Goal: Navigation & Orientation: Find specific page/section

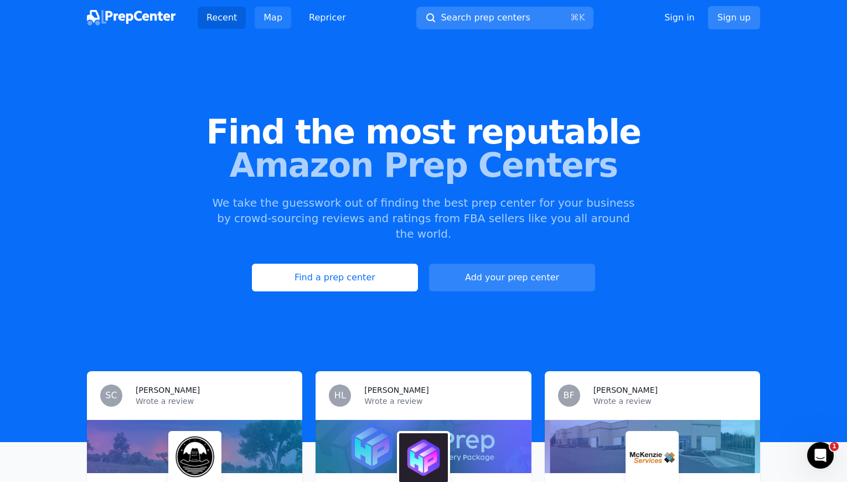
click at [276, 18] on link "Map" at bounding box center [273, 18] width 37 height 22
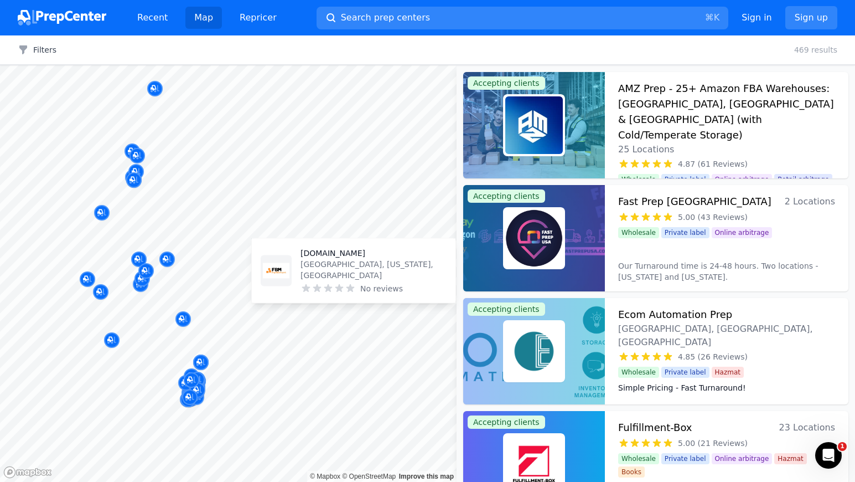
click at [397, 293] on body "Recent Map Repricer Search prep centers ⌘ K Open main menu Sign in Sign up Filt…" at bounding box center [427, 241] width 855 height 482
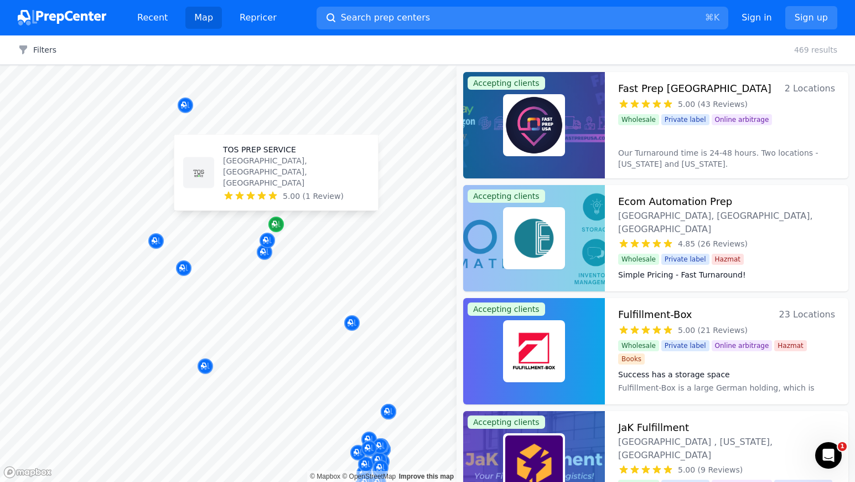
click at [275, 221] on icon "Map marker" at bounding box center [276, 224] width 9 height 11
click at [278, 189] on div "TOS PREP SERVICE [GEOGRAPHIC_DATA], [GEOGRAPHIC_DATA], [GEOGRAPHIC_DATA] 5.00 (…" at bounding box center [296, 173] width 146 height 58
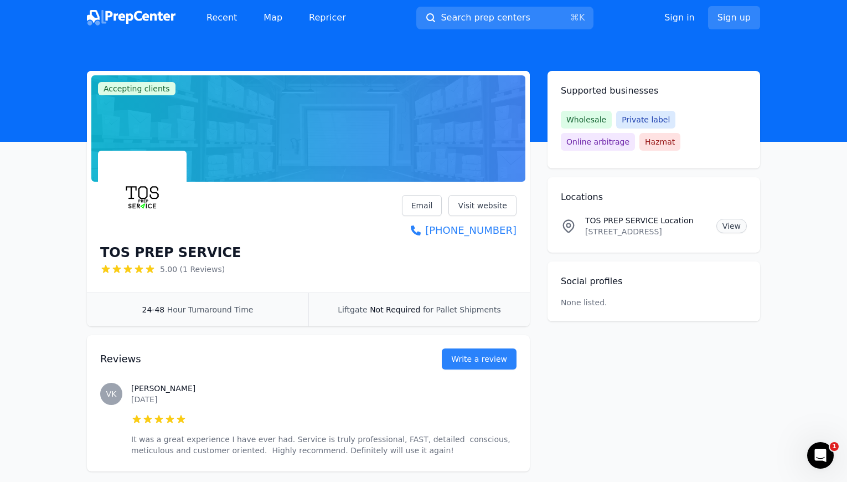
click at [736, 226] on link "View" at bounding box center [731, 226] width 30 height 14
click at [645, 230] on p "[STREET_ADDRESS]" at bounding box center [646, 231] width 122 height 11
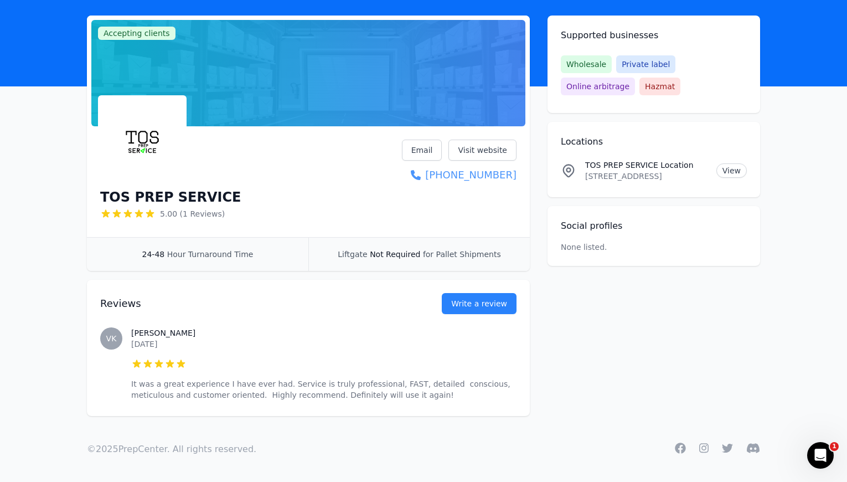
scroll to position [56, 0]
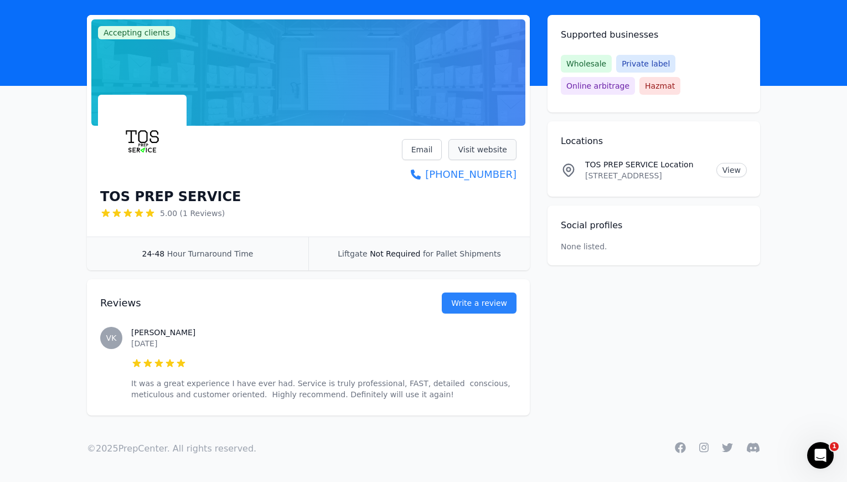
click at [490, 152] on link "Visit website" at bounding box center [482, 149] width 68 height 21
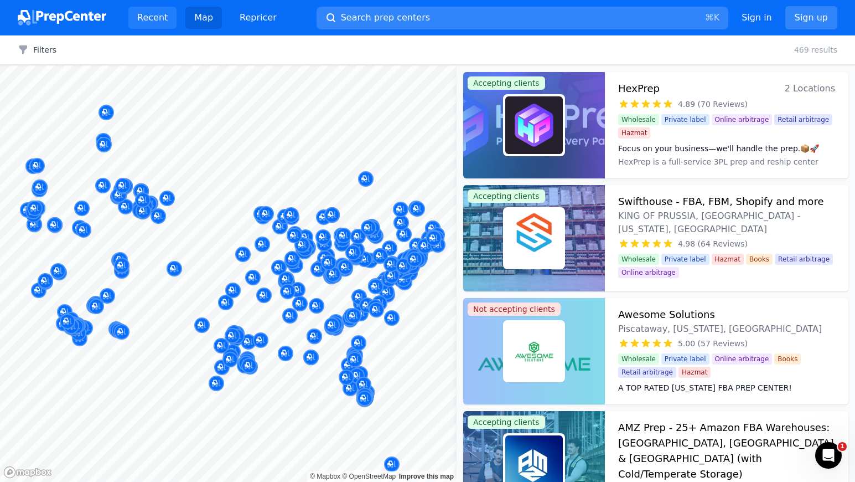
click at [148, 14] on link "Recent" at bounding box center [152, 18] width 48 height 22
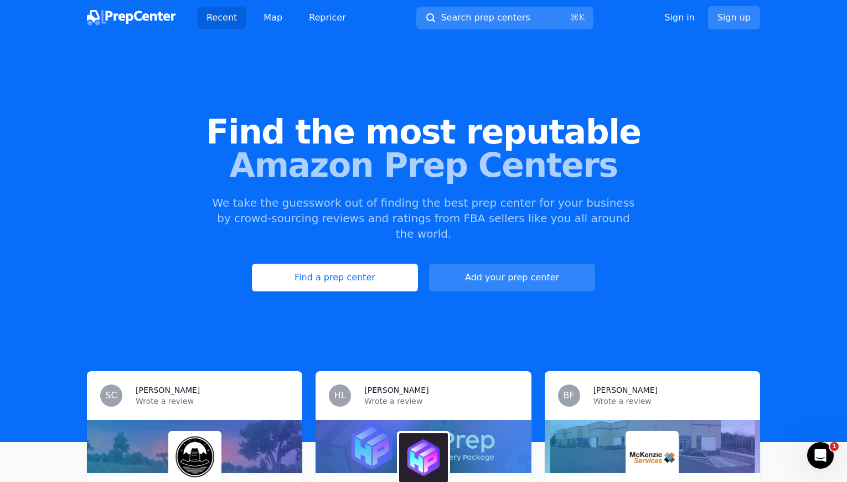
click at [108, 15] on img at bounding box center [131, 17] width 89 height 15
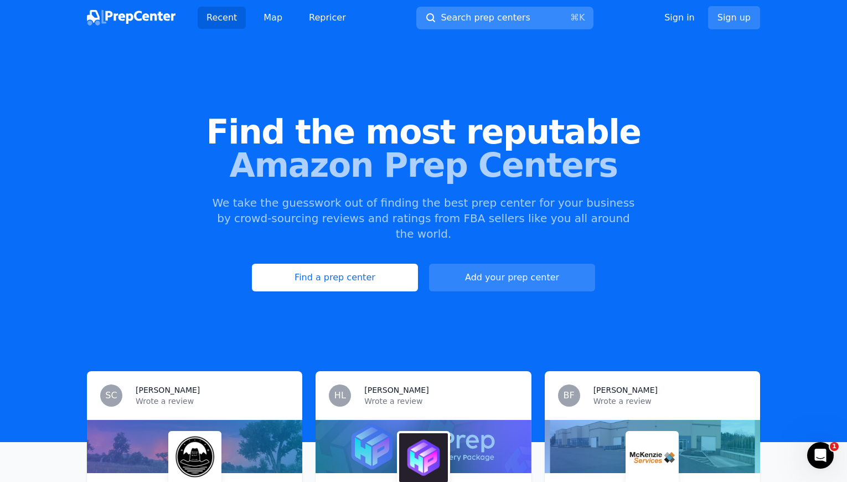
click at [520, 16] on span "Search prep centers" at bounding box center [485, 17] width 89 height 13
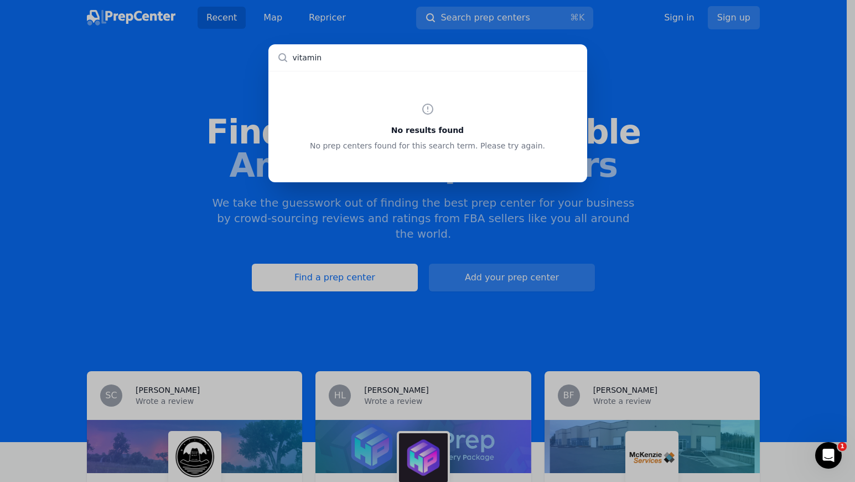
type input "vitamins"
click at [453, 55] on input "text" at bounding box center [427, 57] width 319 height 27
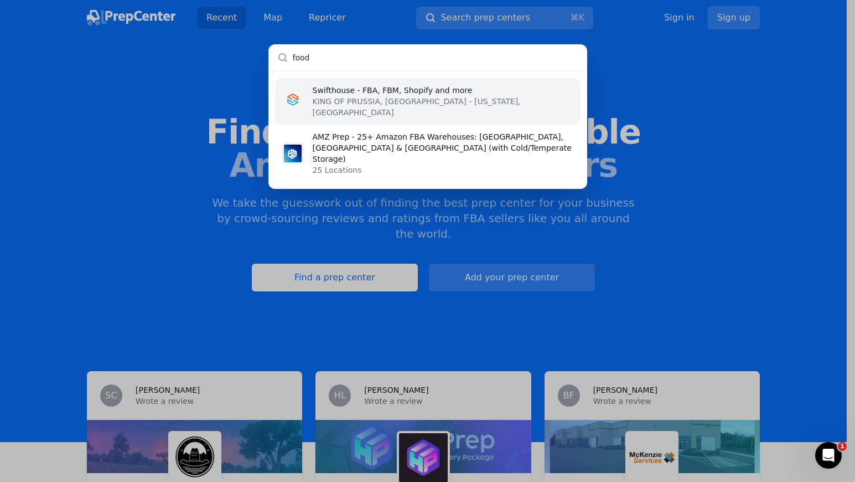
type input "food"
click at [373, 93] on p "Swifthouse - FBA, FBM, Shopify and more" at bounding box center [443, 90] width 261 height 11
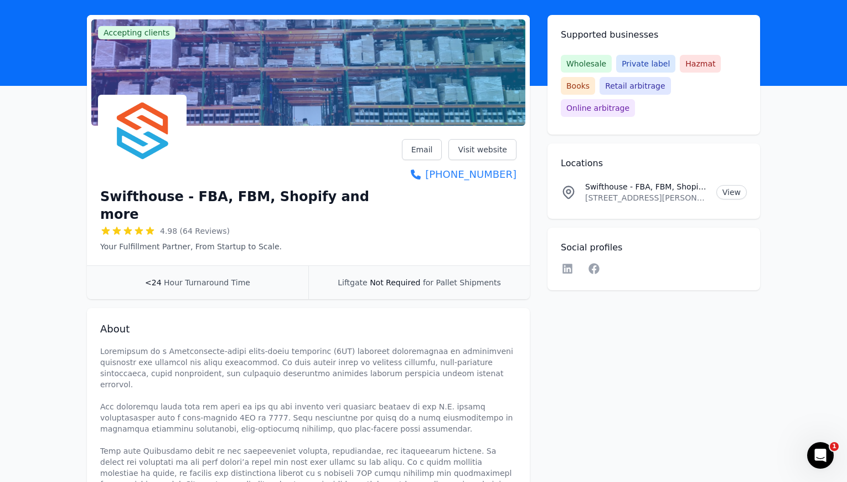
scroll to position [56, 0]
